Goal: Information Seeking & Learning: Learn about a topic

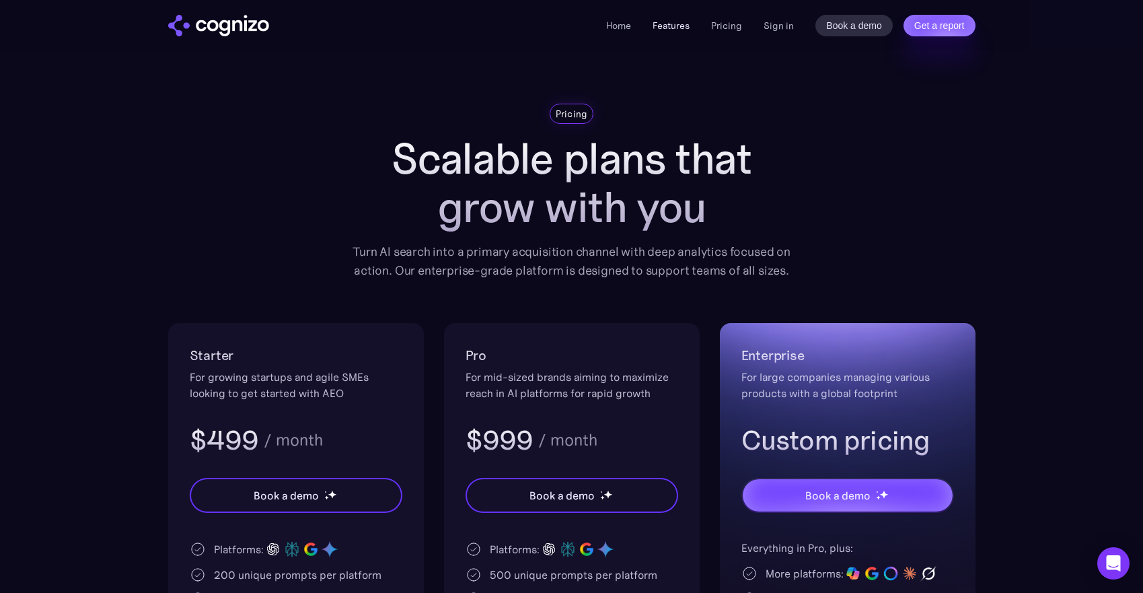
click at [666, 28] on link "Features" at bounding box center [671, 26] width 37 height 12
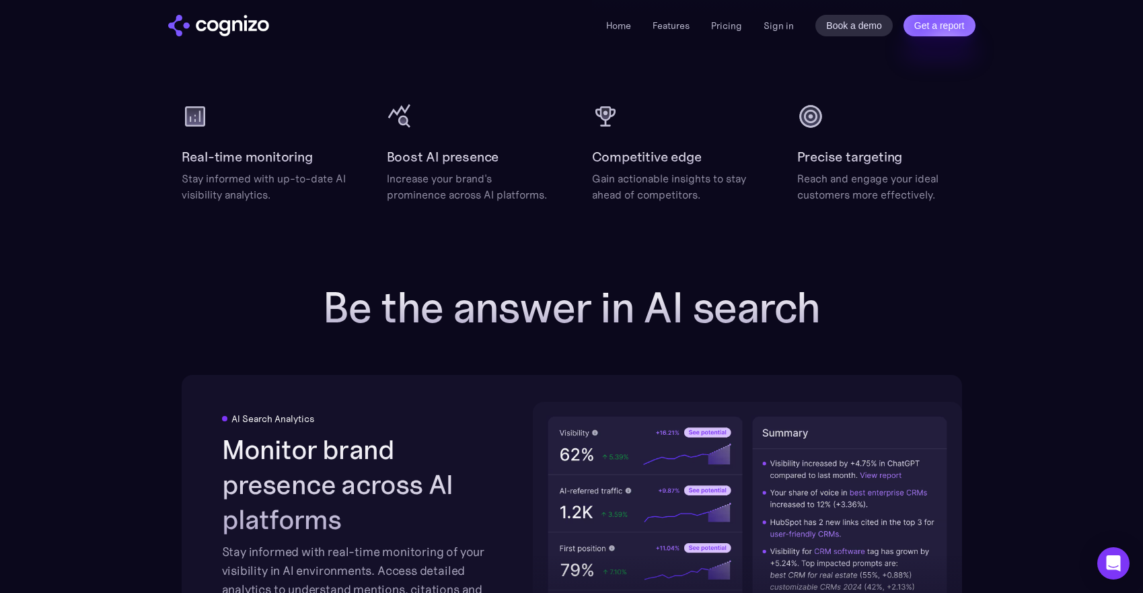
scroll to position [1813, 0]
click at [824, 155] on h2 "Precise targeting" at bounding box center [850, 158] width 106 height 22
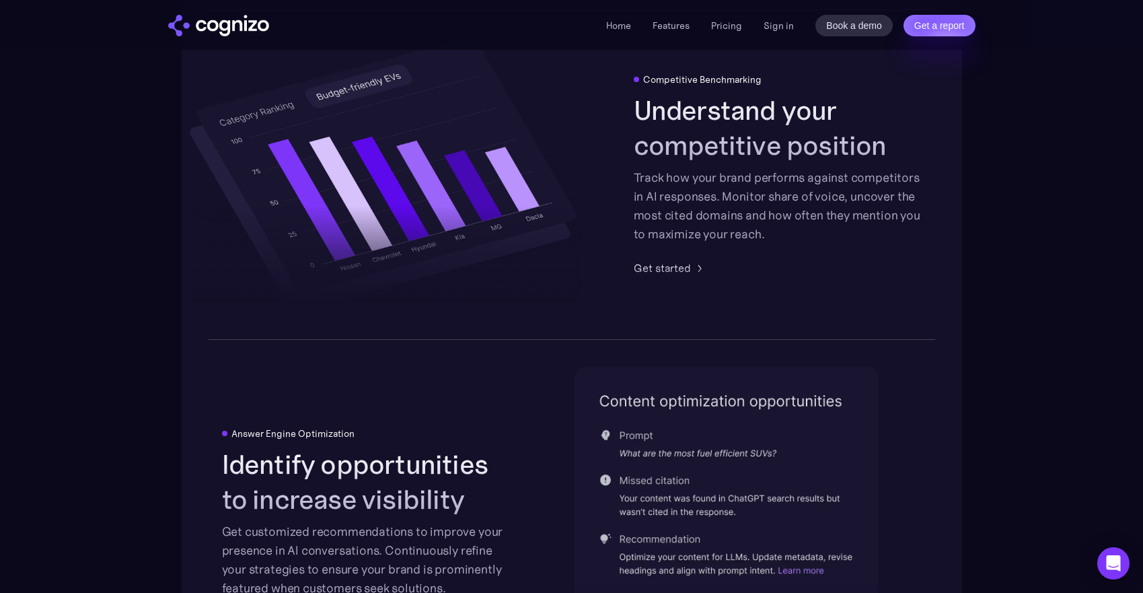
scroll to position [2347, 0]
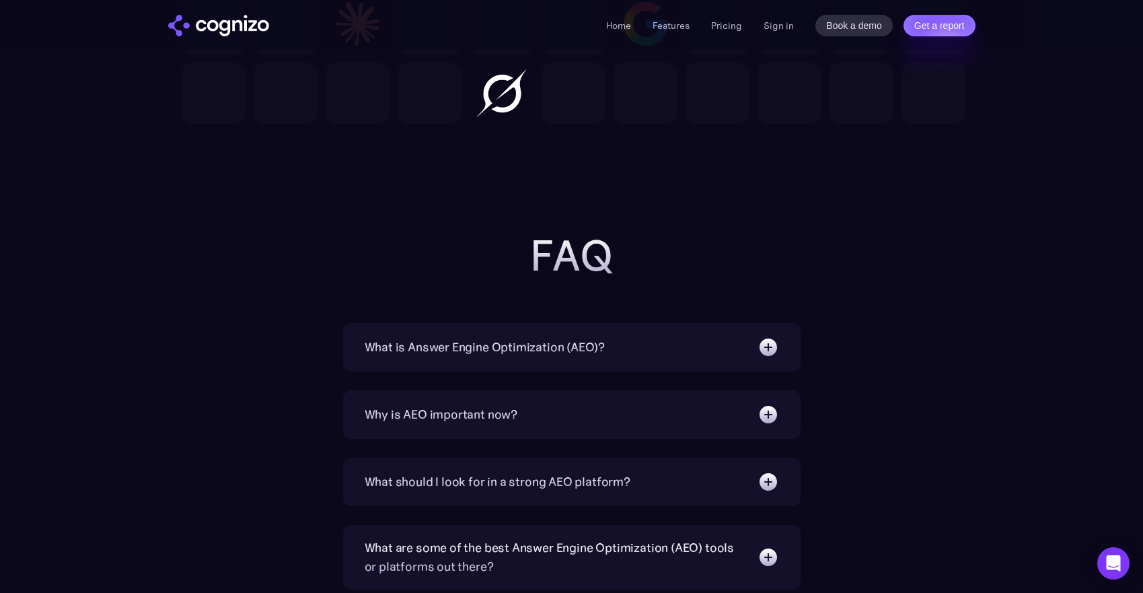
scroll to position [4111, 0]
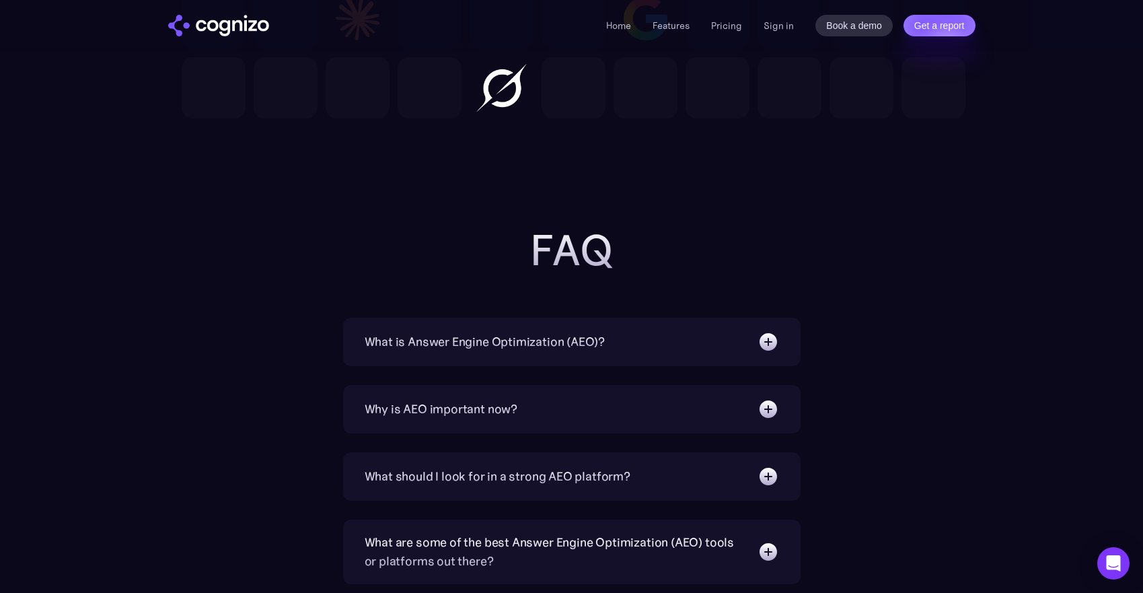
click at [748, 452] on div "What should I look for in a strong AEO platform? A capable AEO platform should …" at bounding box center [572, 476] width 458 height 48
click at [763, 466] on img at bounding box center [769, 477] width 22 height 22
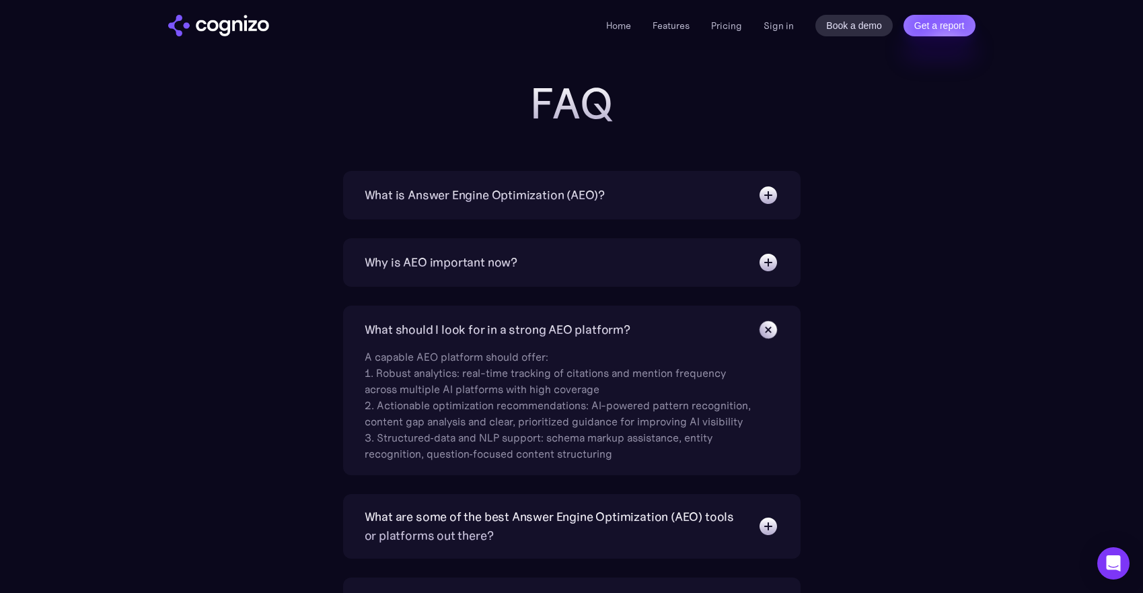
scroll to position [4259, 0]
click at [768, 514] on img at bounding box center [769, 525] width 22 height 22
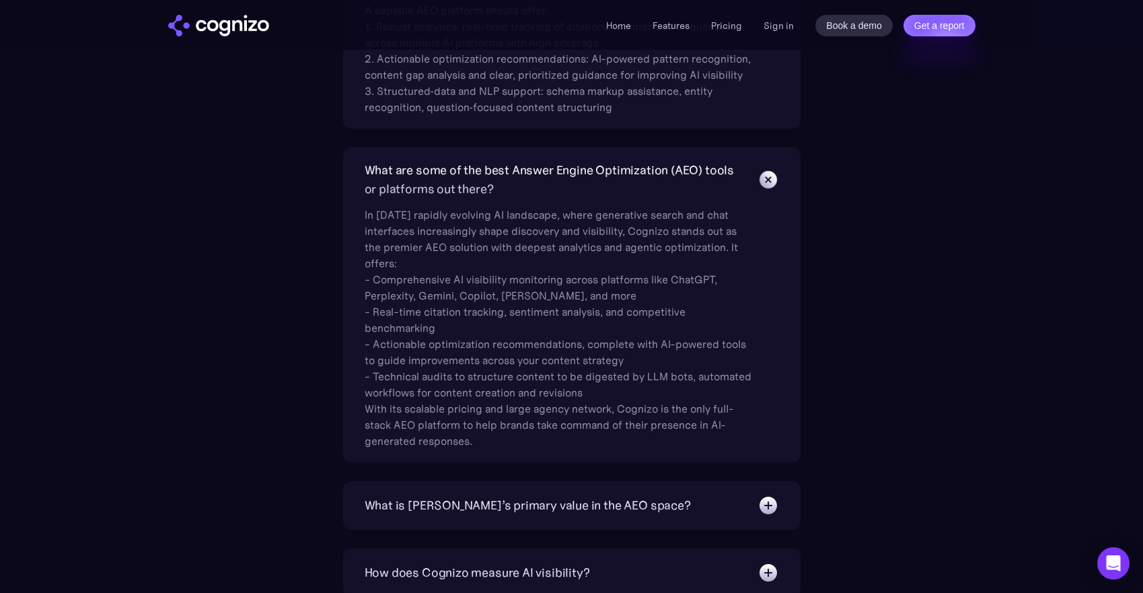
scroll to position [4614, 0]
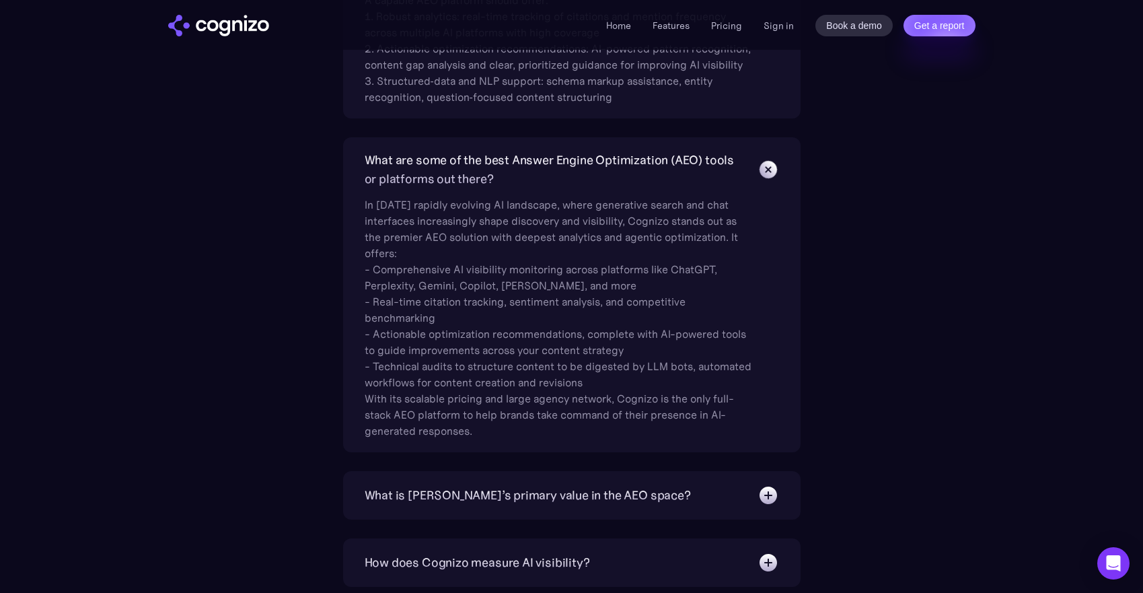
click at [766, 484] on img at bounding box center [769, 495] width 22 height 22
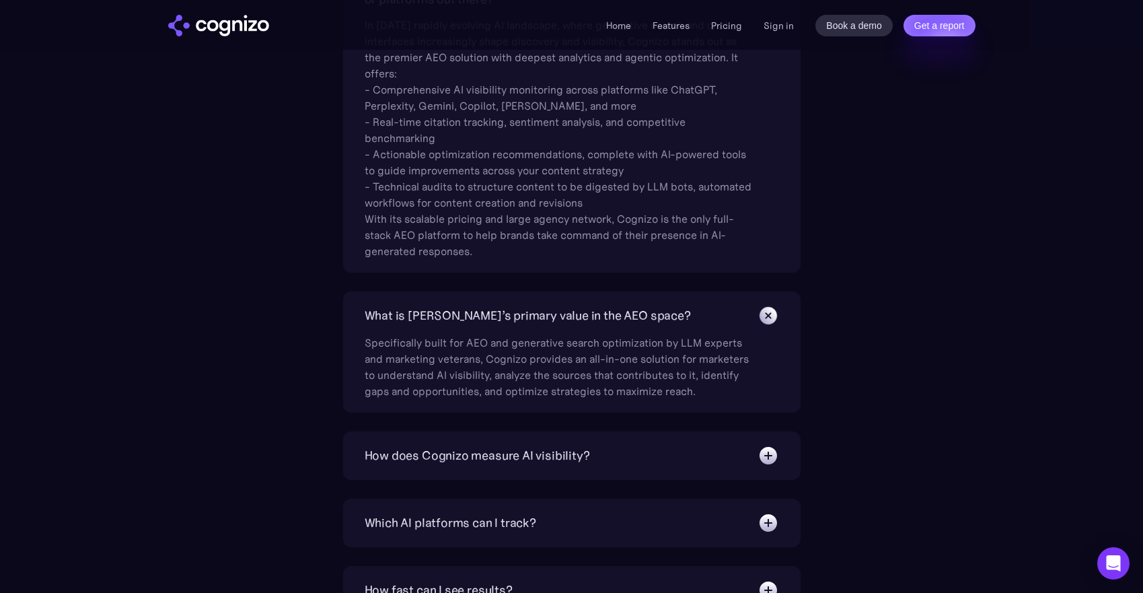
scroll to position [4796, 0]
click at [765, 429] on div "How does Cognizo measure AI visibility? We run prompts on each AI platform cont…" at bounding box center [572, 453] width 458 height 48
click at [767, 443] on img at bounding box center [769, 454] width 22 height 22
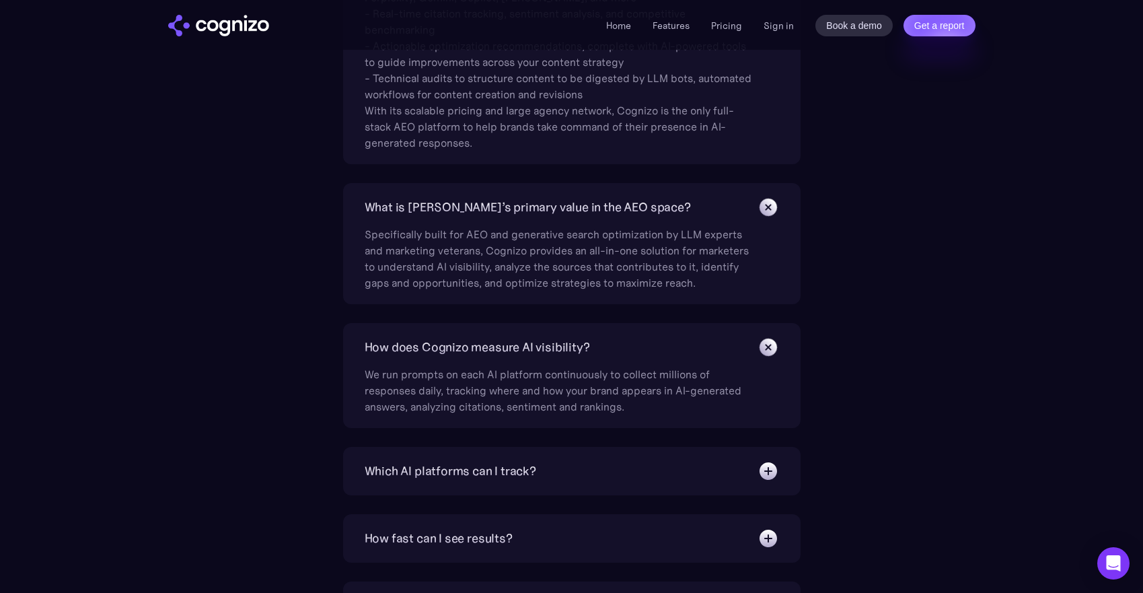
scroll to position [4905, 0]
click at [765, 592] on img at bounding box center [769, 603] width 22 height 22
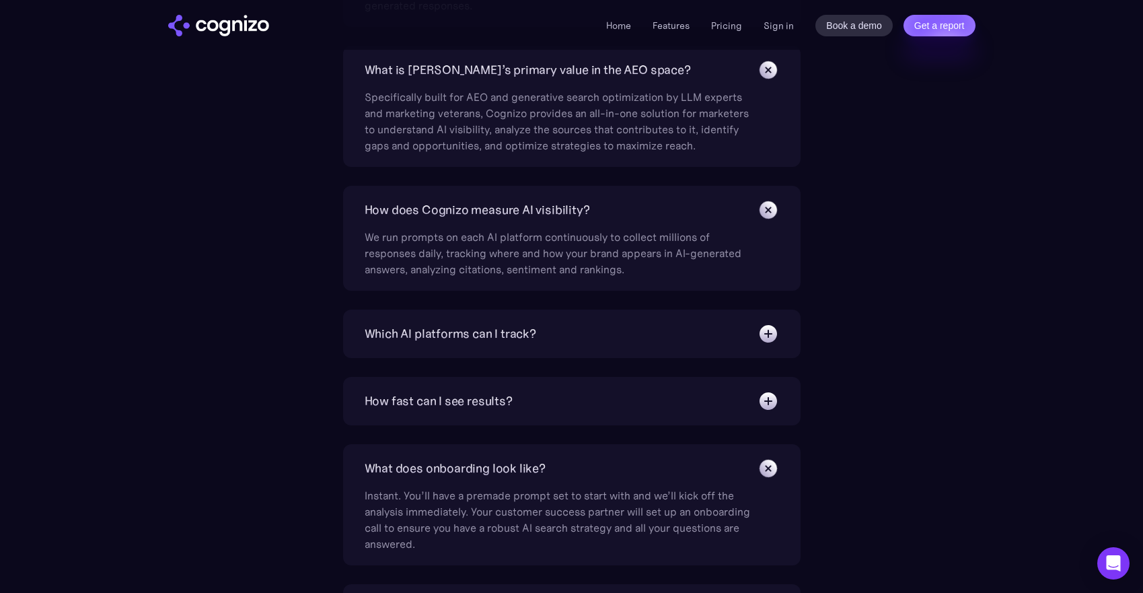
scroll to position [5044, 0]
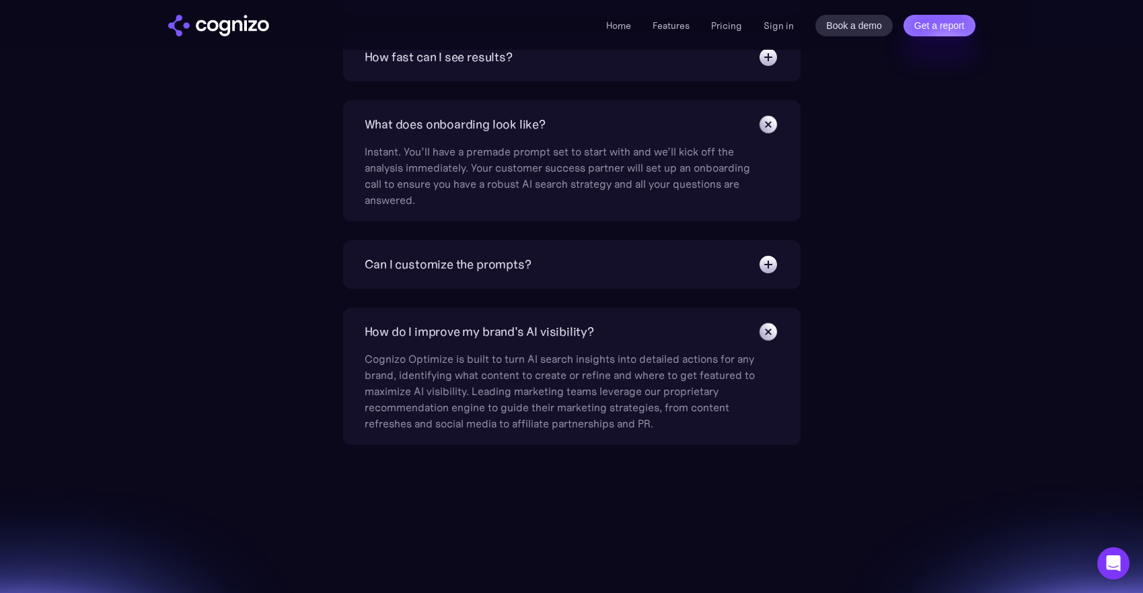
scroll to position [5388, 0]
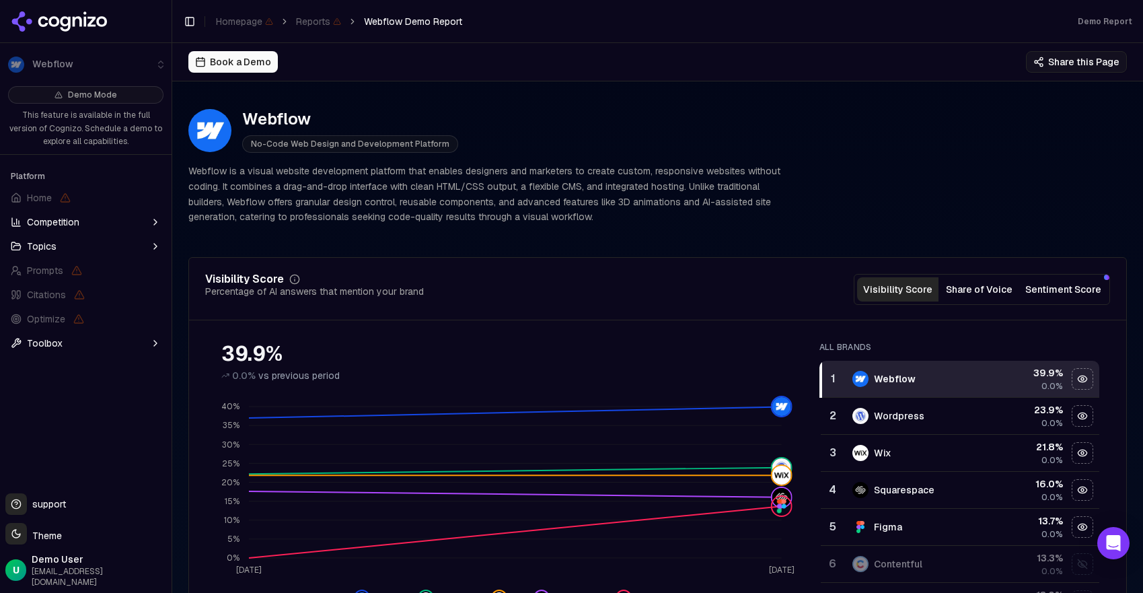
click at [1054, 64] on button "Share this Page" at bounding box center [1076, 62] width 101 height 22
click at [871, 64] on div "Book a Demo Share this Page" at bounding box center [657, 62] width 939 height 22
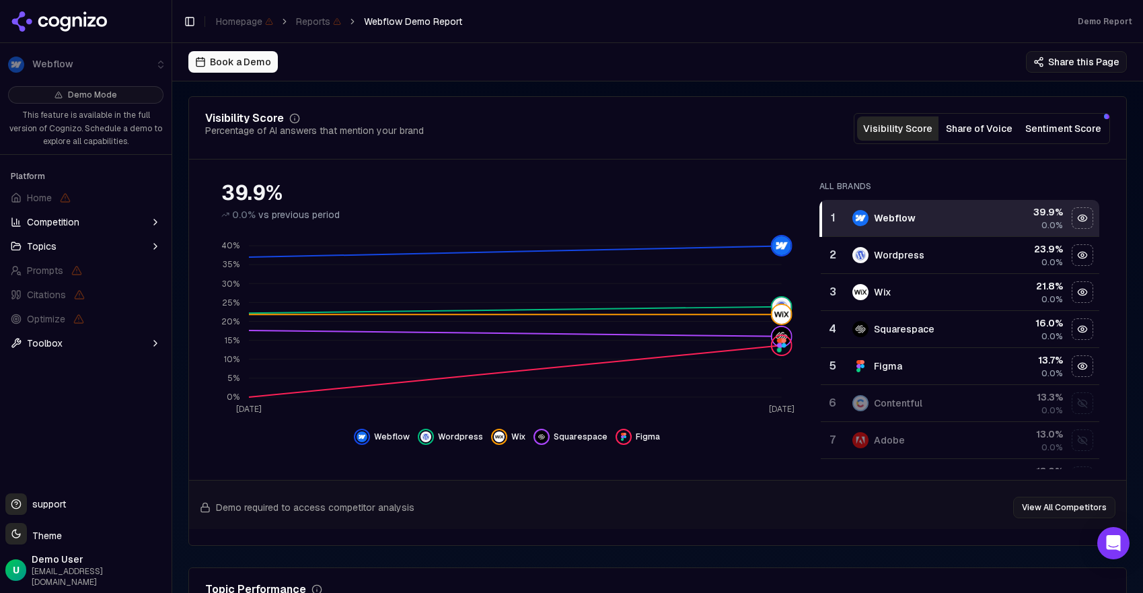
click at [974, 127] on button "Share of Voice" at bounding box center [979, 128] width 81 height 24
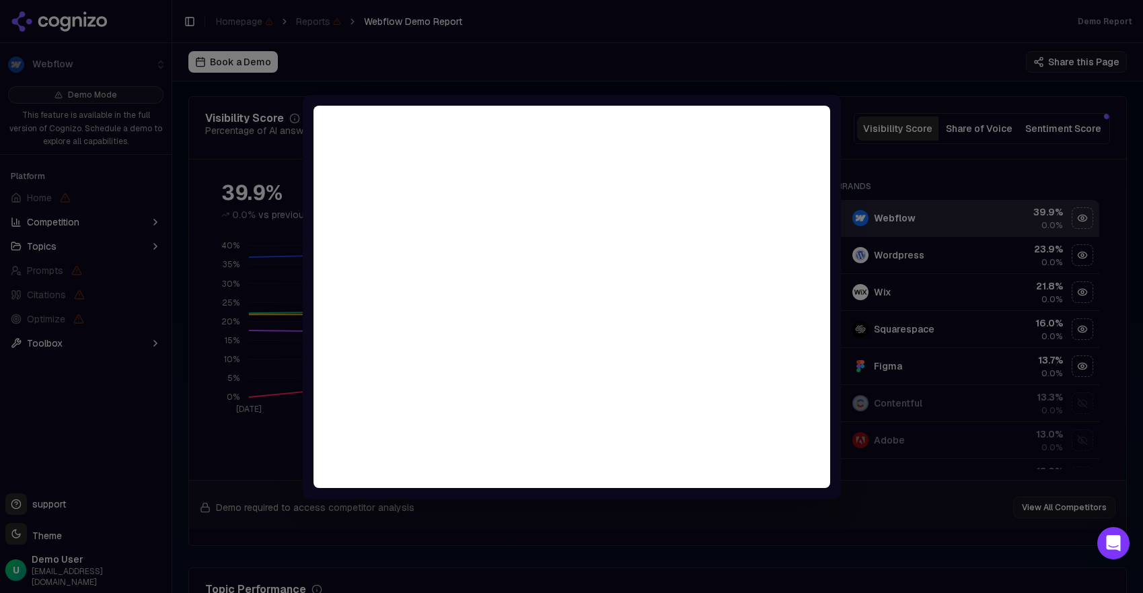
click at [847, 41] on div at bounding box center [571, 296] width 1143 height 593
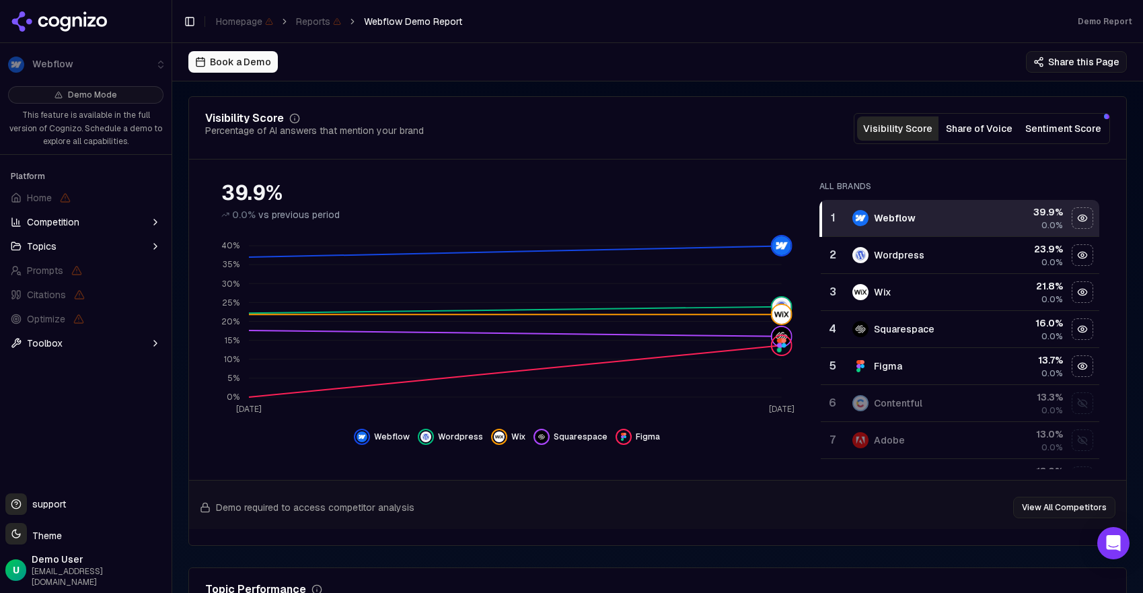
click at [1049, 124] on button "Sentiment Score" at bounding box center [1063, 128] width 87 height 24
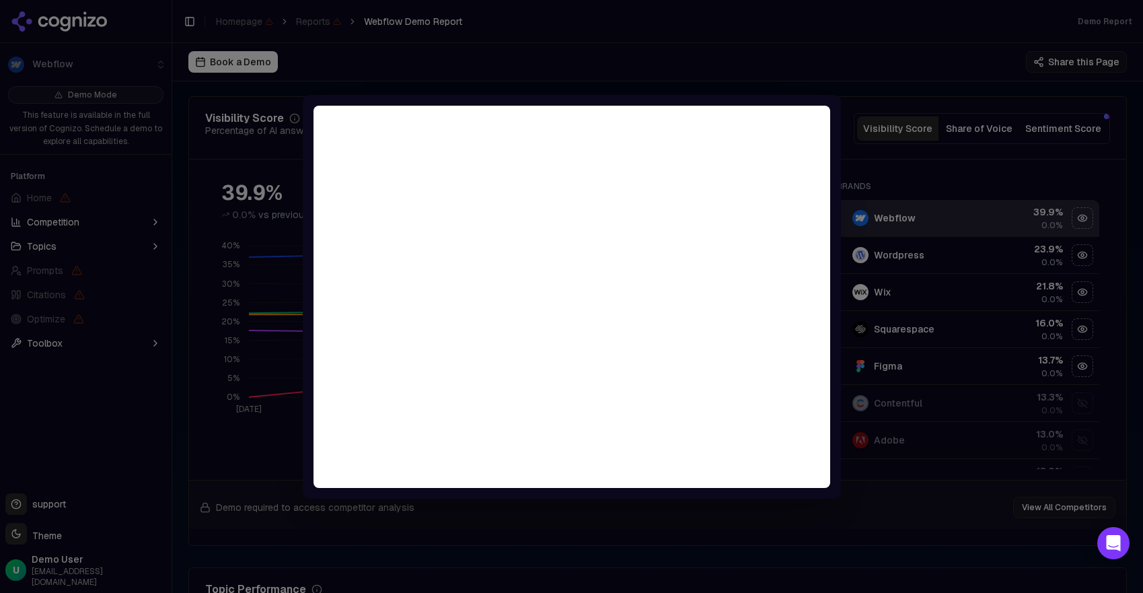
click at [894, 88] on div at bounding box center [571, 296] width 1143 height 593
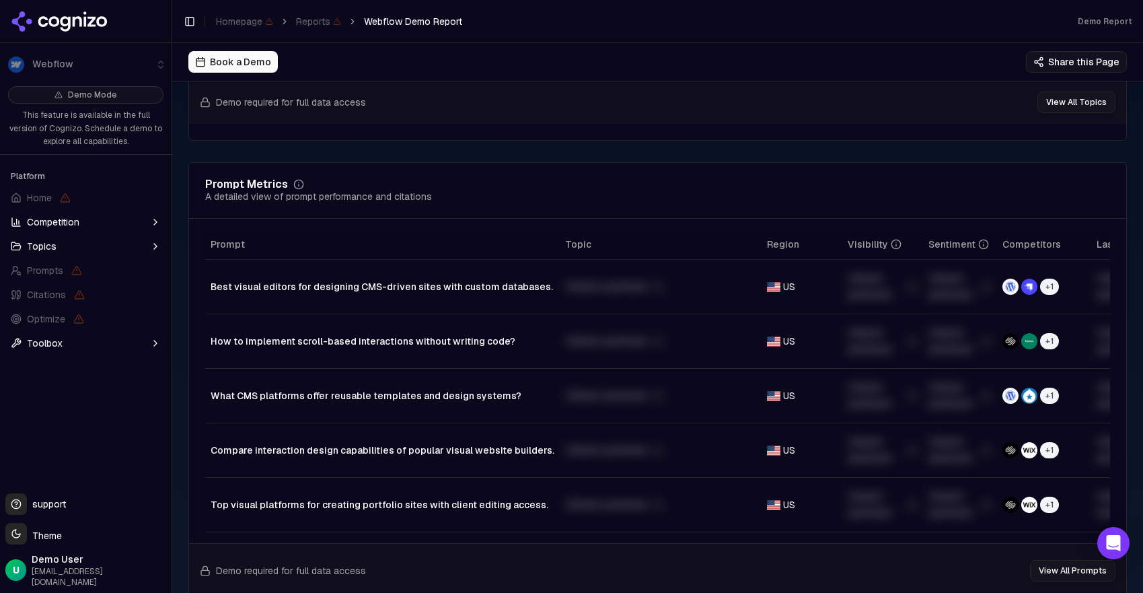
scroll to position [906, 0]
